Goal: Information Seeking & Learning: Learn about a topic

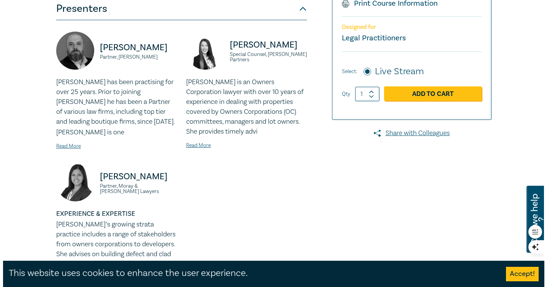
scroll to position [184, 0]
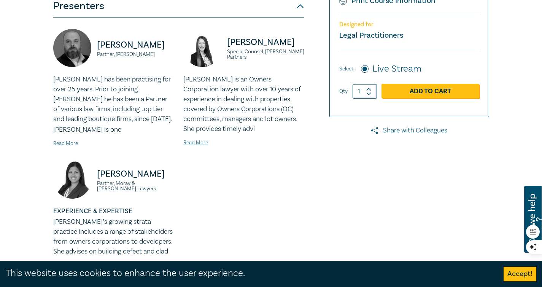
click at [67, 142] on link "Read More" at bounding box center [65, 143] width 25 height 7
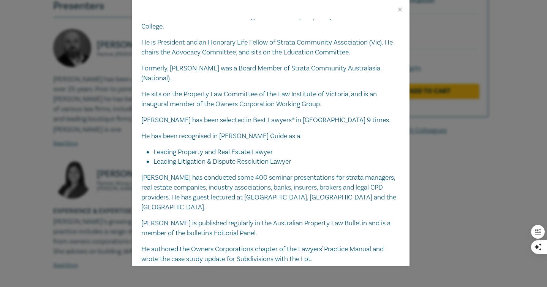
scroll to position [121, 0]
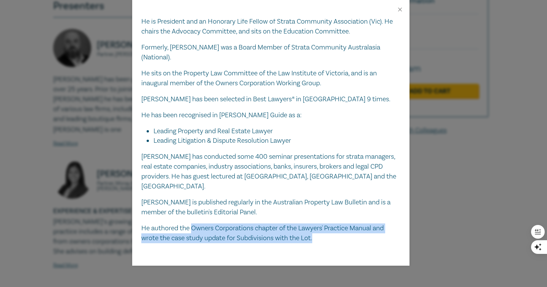
drag, startPoint x: 192, startPoint y: 217, endPoint x: 326, endPoint y: 226, distance: 134.5
click at [326, 227] on p "He authored the Owners Corporations chapter of the Lawyers' Practice Manual and…" at bounding box center [270, 233] width 259 height 20
click at [233, 226] on p "He authored the Owners Corporations chapter of the Lawyers' Practice Manual and…" at bounding box center [270, 233] width 259 height 20
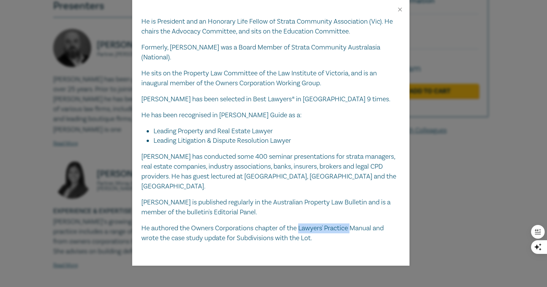
drag, startPoint x: 302, startPoint y: 217, endPoint x: 356, endPoint y: 219, distance: 54.4
click at [356, 223] on p "He authored the Owners Corporations chapter of the Lawyers' Practice Manual and…" at bounding box center [270, 233] width 259 height 20
click at [226, 197] on p "[PERSON_NAME] is published regularly in the Australian Property Law Bulletin an…" at bounding box center [270, 207] width 259 height 20
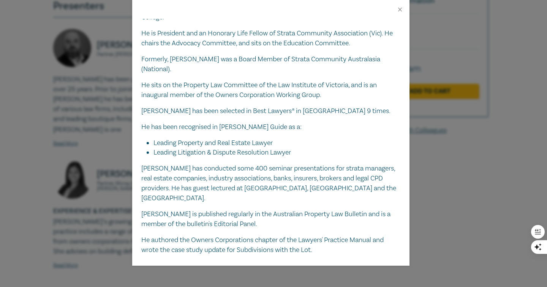
scroll to position [108, 0]
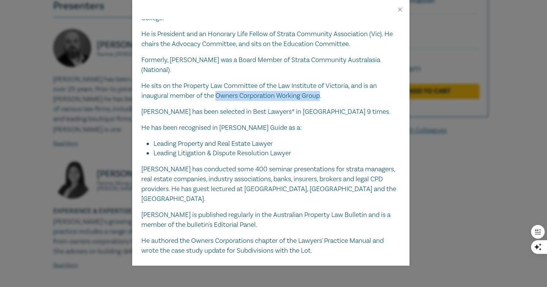
drag, startPoint x: 323, startPoint y: 84, endPoint x: 216, endPoint y: 85, distance: 107.2
click at [216, 85] on p "He sits on the Property Law Committee of the Law Institute of Victoria, and is …" at bounding box center [270, 91] width 259 height 20
copy p "Owners Corporation Working Group"
